Goal: Information Seeking & Learning: Learn about a topic

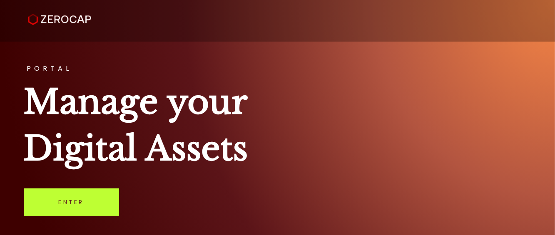
click at [85, 209] on link "Enter" at bounding box center [71, 203] width 95 height 28
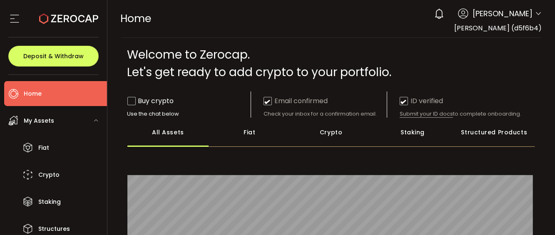
click at [346, 130] on div "Crypto" at bounding box center [331, 132] width 82 height 29
click at [178, 135] on div "All Assets" at bounding box center [169, 132] width 82 height 29
